Goal: Complete application form

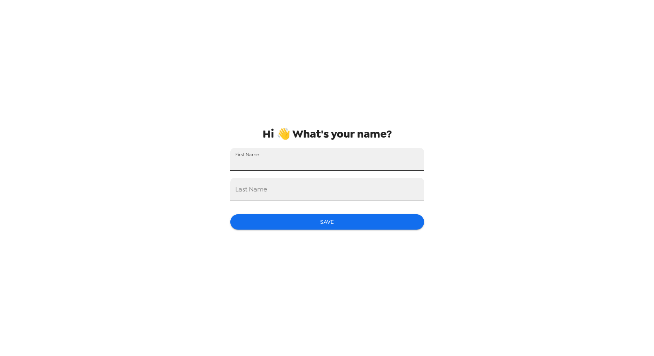
click at [291, 159] on input "First Name" at bounding box center [327, 159] width 194 height 23
type input "Carly"
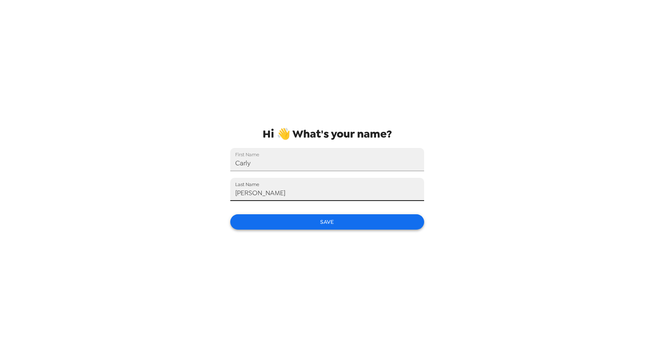
type input "[PERSON_NAME]"
click at [299, 221] on button "Save" at bounding box center [327, 221] width 194 height 15
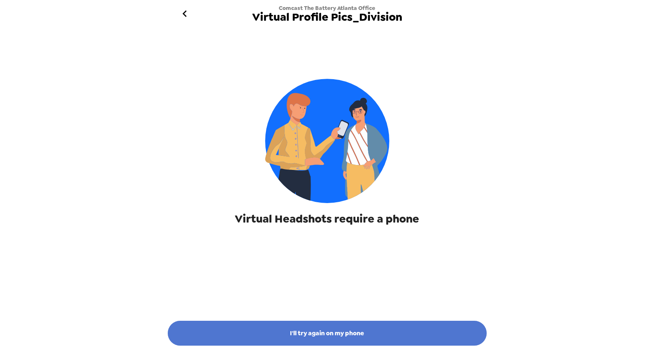
click at [401, 338] on button "I'll try again on my phone" at bounding box center [327, 333] width 319 height 25
